Goal: Navigation & Orientation: Find specific page/section

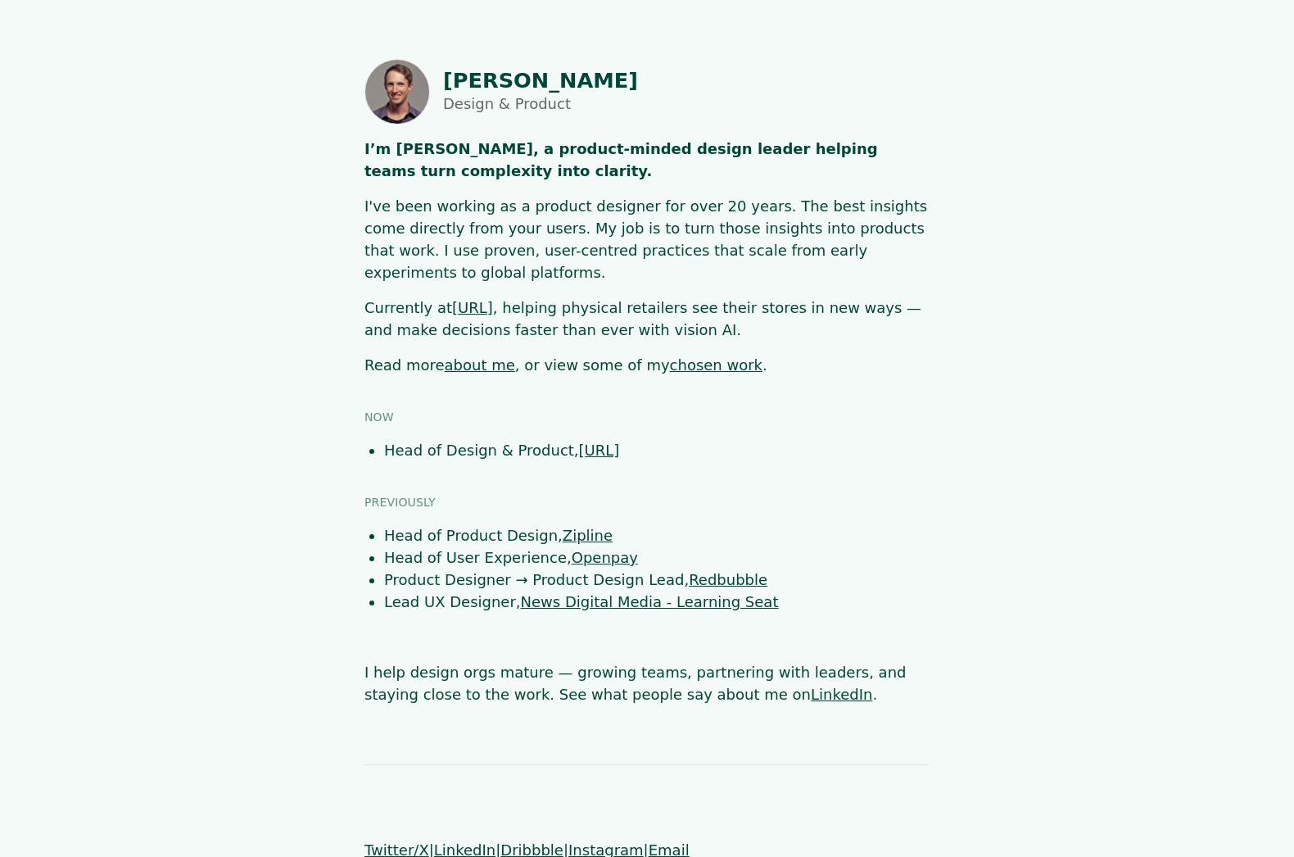
drag, startPoint x: 0, startPoint y: 0, endPoint x: 674, endPoint y: 242, distance: 716.3
click at [674, 242] on p "I've been working as a product designer for over 20 years. The best insights co…" at bounding box center [647, 239] width 565 height 88
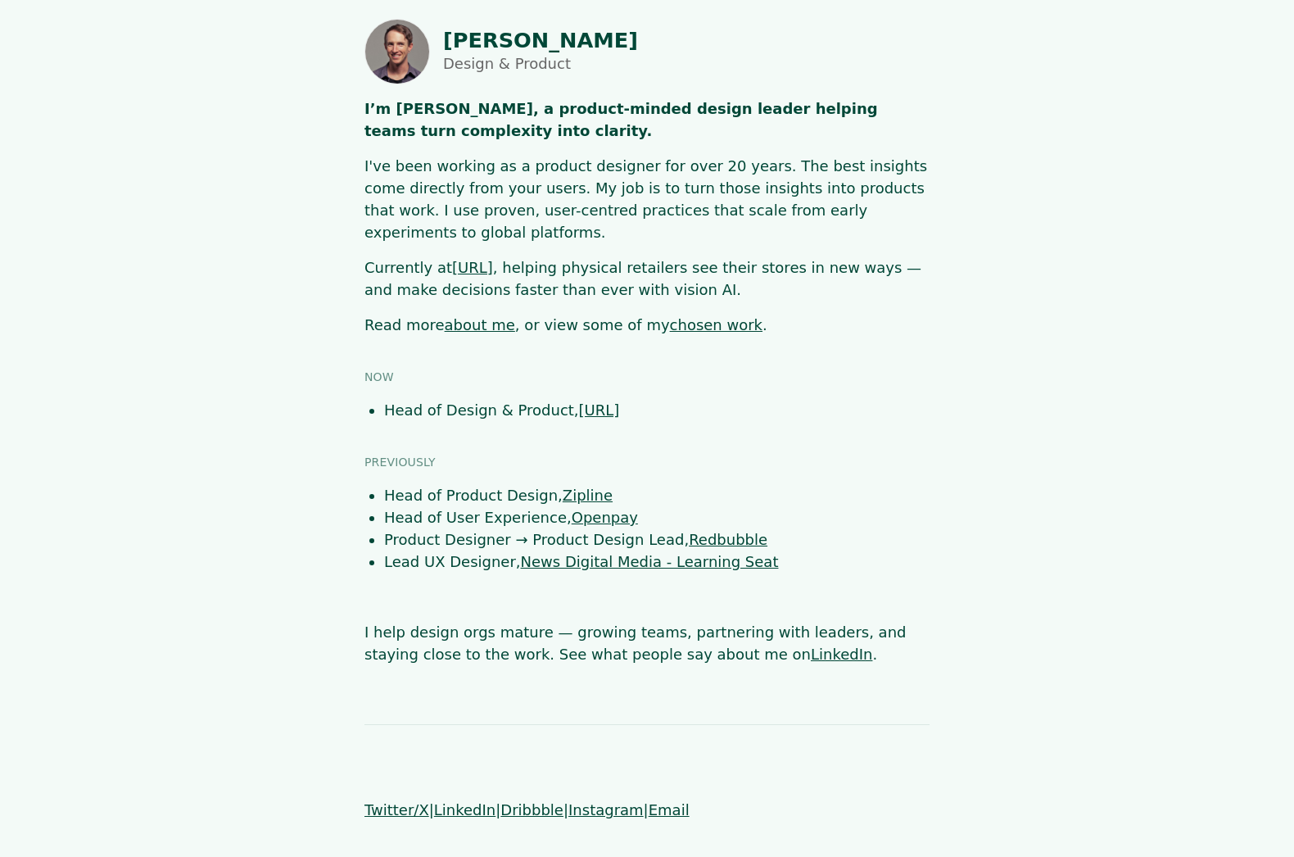
scroll to position [41, 0]
click at [459, 315] on link "about me" at bounding box center [480, 323] width 70 height 17
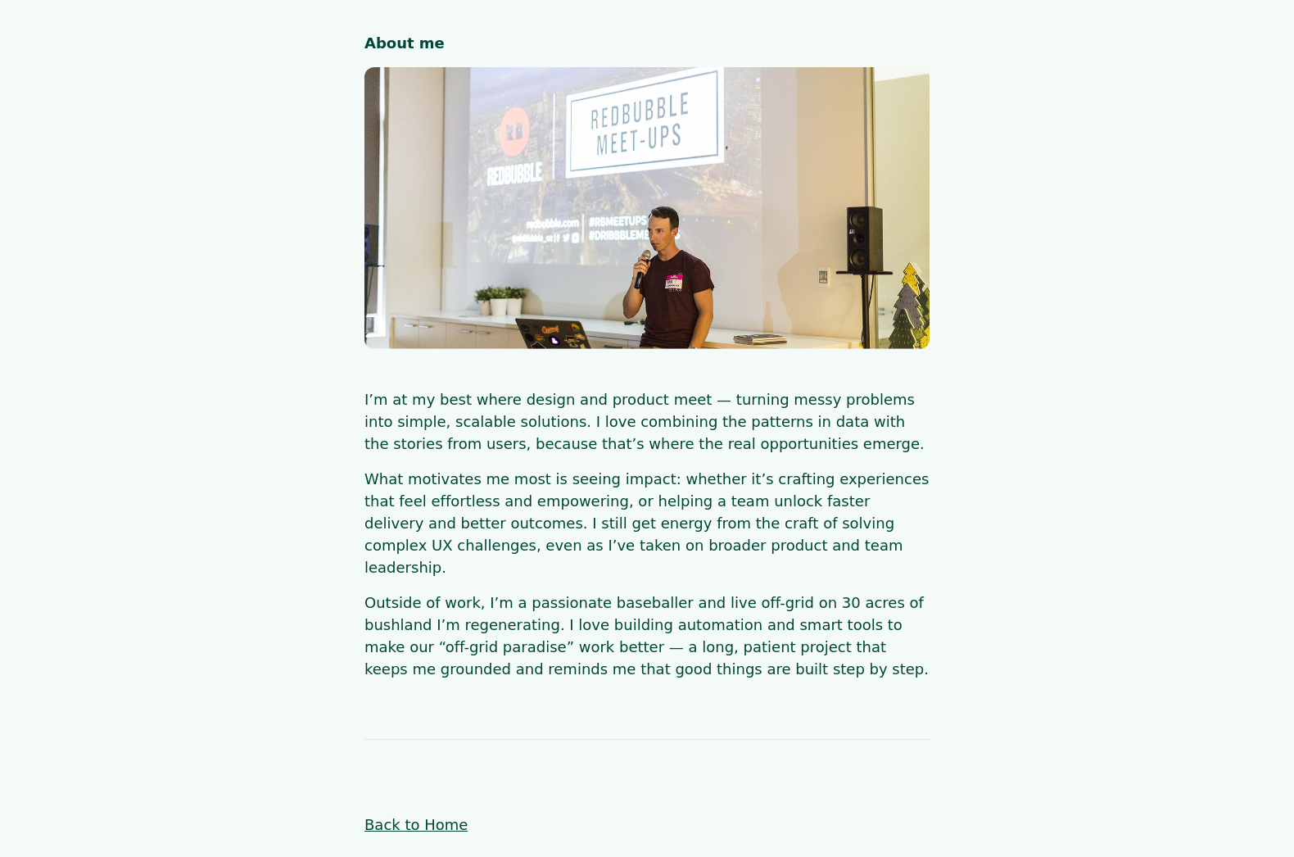
scroll to position [209, 0]
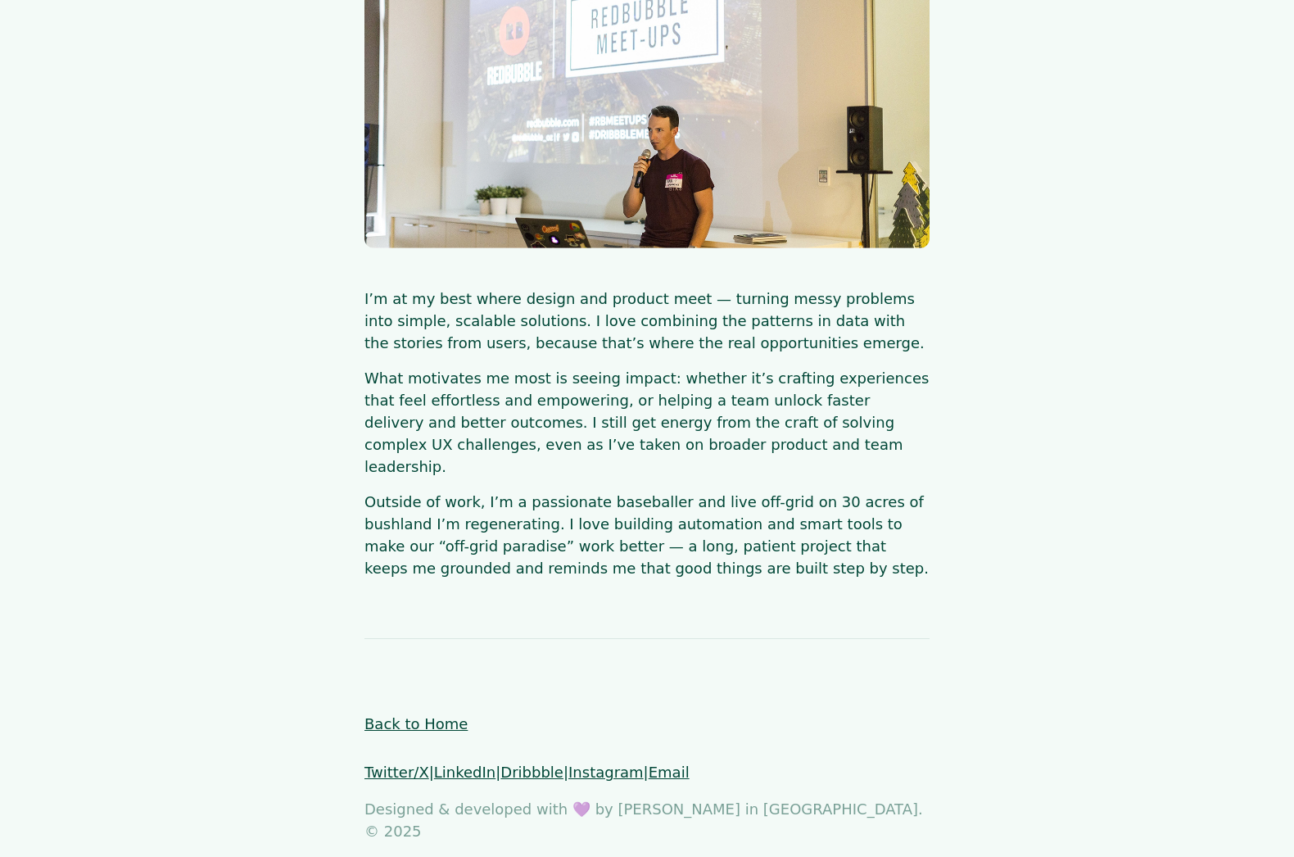
click at [413, 715] on link "Back to Home" at bounding box center [416, 723] width 103 height 17
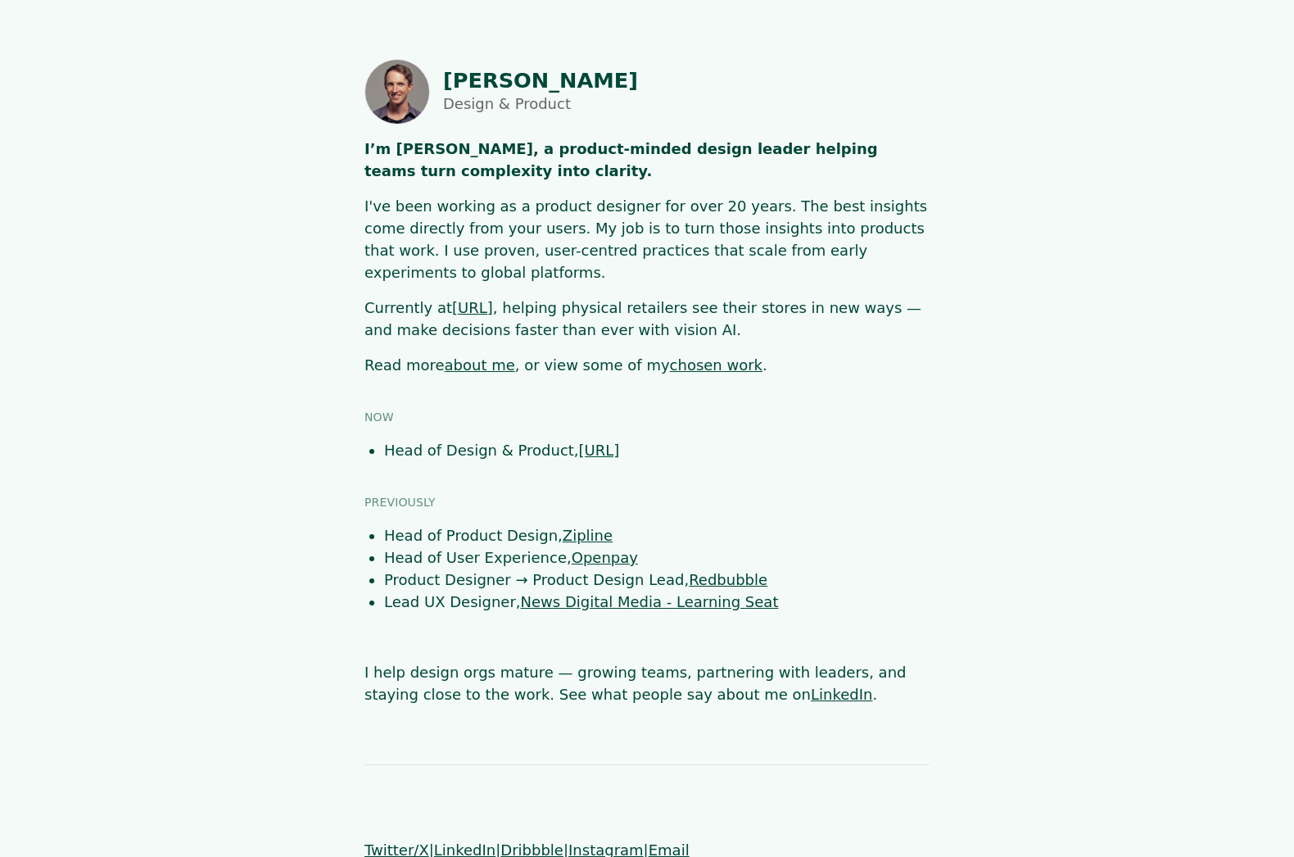
click at [596, 442] on link "[URL]" at bounding box center [599, 450] width 41 height 17
click at [675, 356] on link "chosen work" at bounding box center [716, 364] width 93 height 17
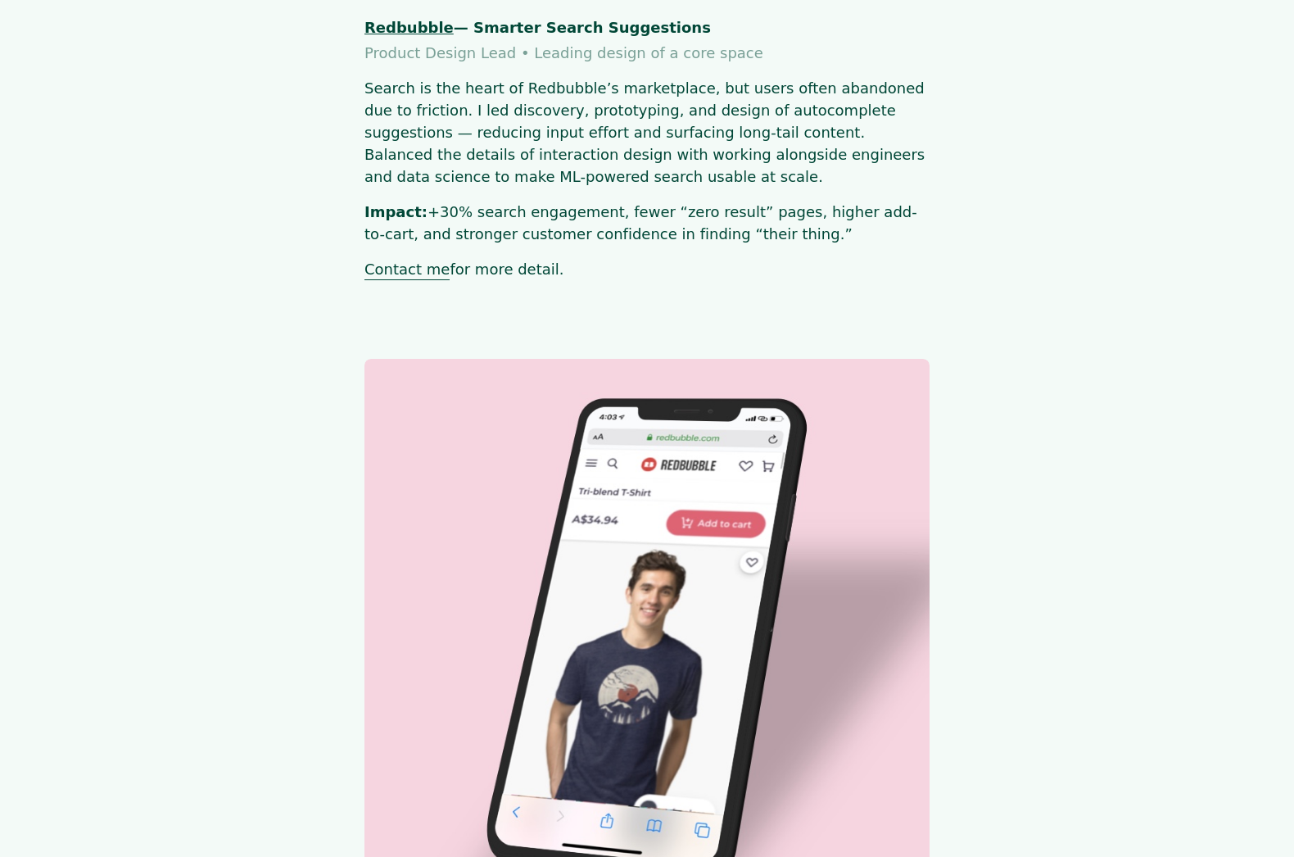
scroll to position [3599, 0]
